Goal: Task Accomplishment & Management: Manage account settings

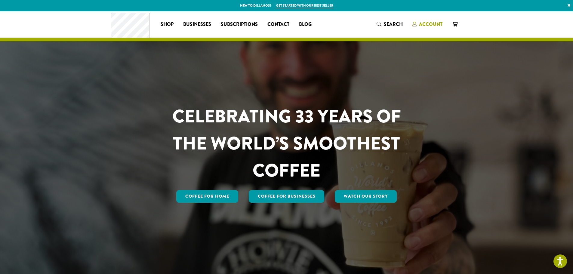
click at [425, 20] on link "Account" at bounding box center [428, 24] width 40 height 10
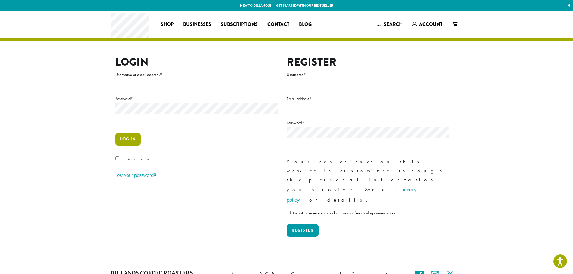
type input "**********"
click at [132, 143] on button "Log in" at bounding box center [128, 139] width 26 height 13
